Goal: Information Seeking & Learning: Learn about a topic

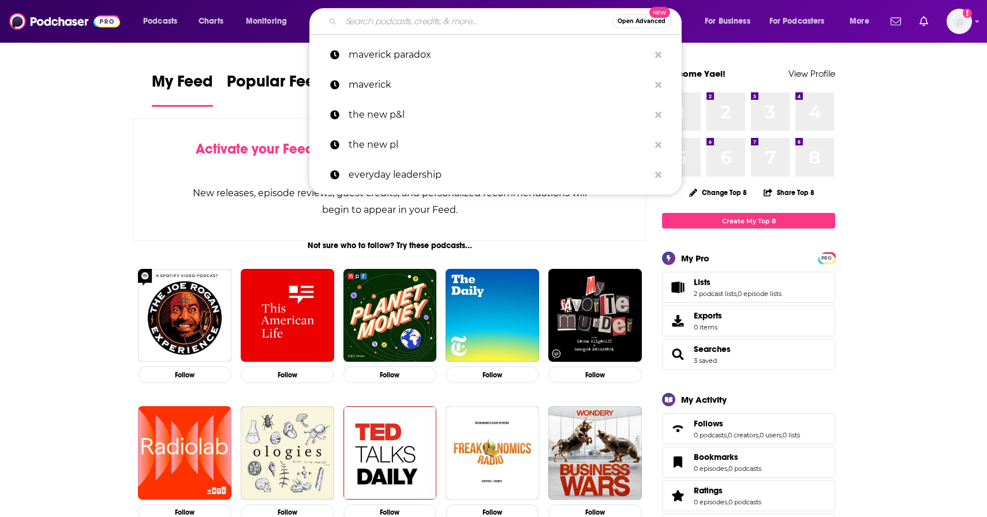
click at [413, 17] on input "Search podcasts, credits, & more..." at bounding box center [476, 21] width 271 height 18
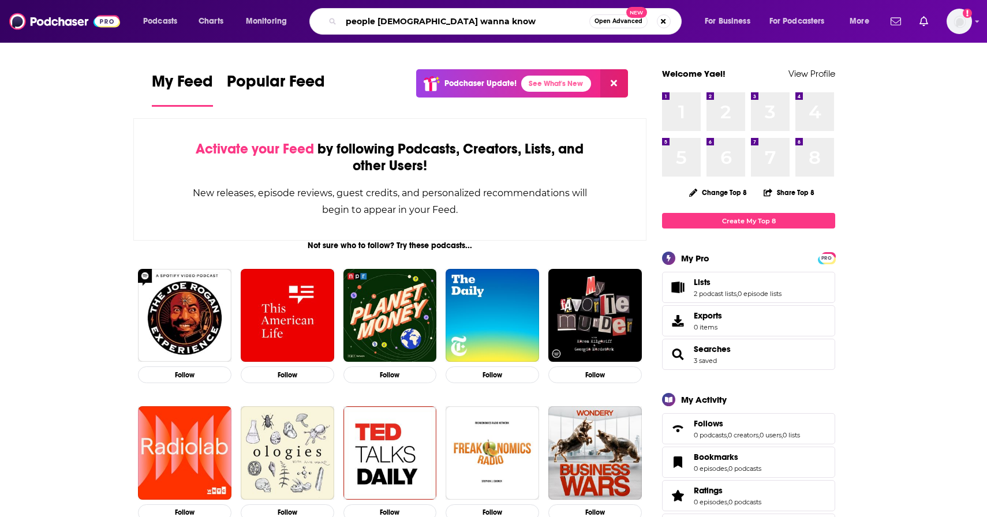
type input "people [DEMOGRAPHIC_DATA] wanna know"
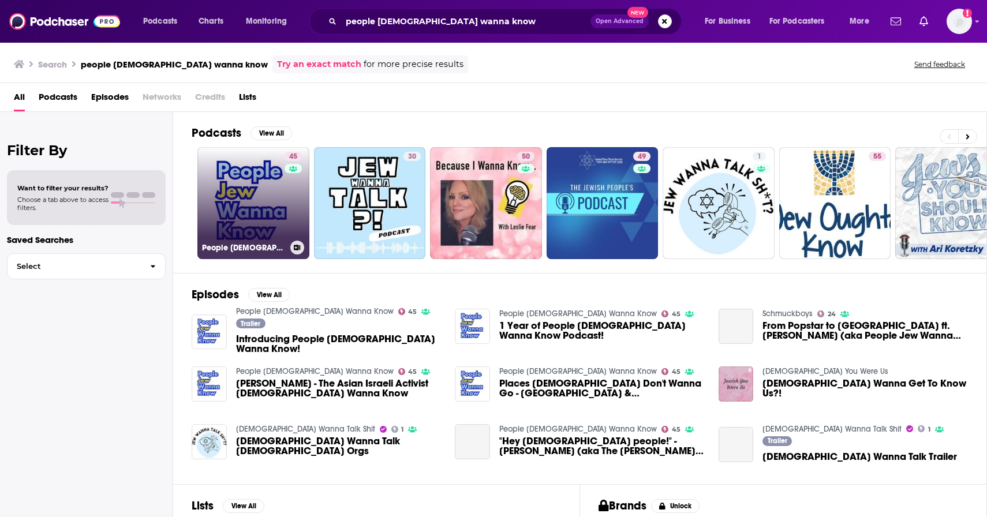
click at [244, 170] on link "45 People [DEMOGRAPHIC_DATA] Wanna Know" at bounding box center [253, 203] width 112 height 112
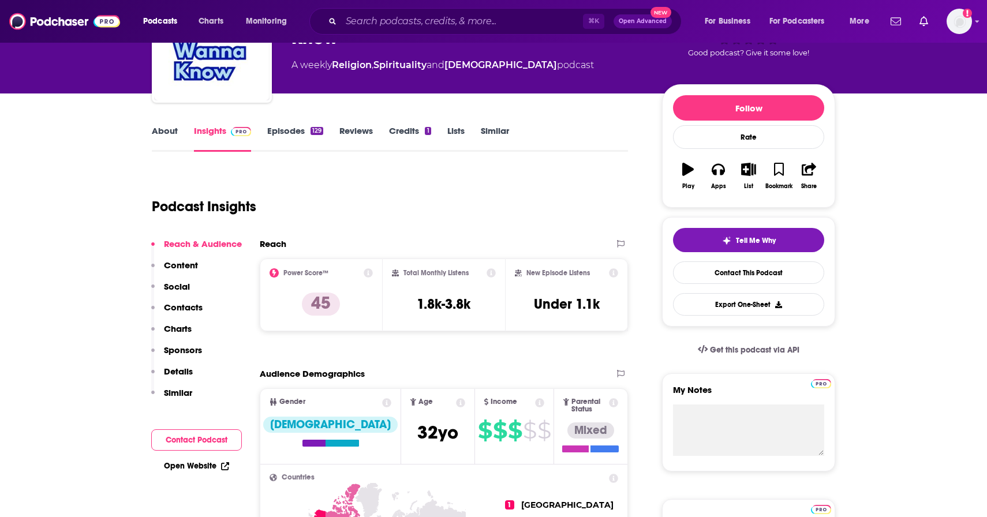
scroll to position [101, 0]
